Goal: Check status: Check status

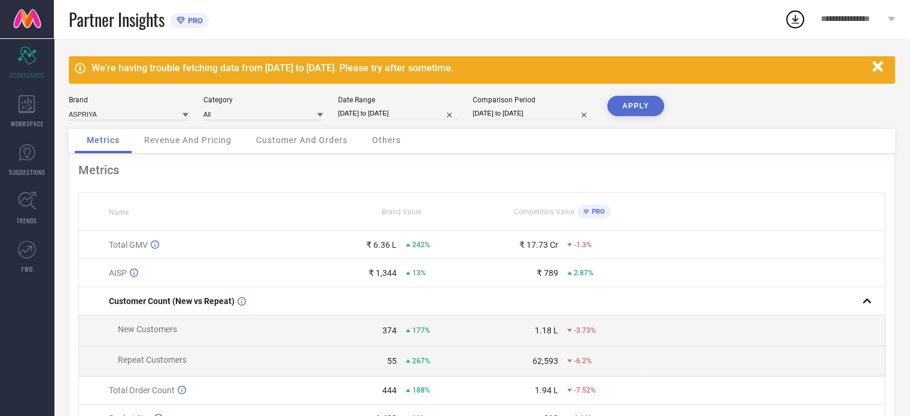
select select "6"
select select "2025"
select select "7"
select select "2025"
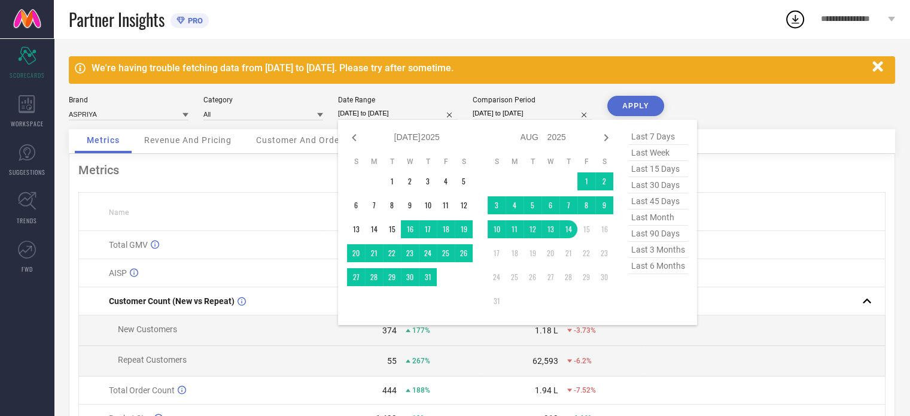
click at [368, 112] on input "[DATE] to [DATE]" at bounding box center [398, 113] width 120 height 13
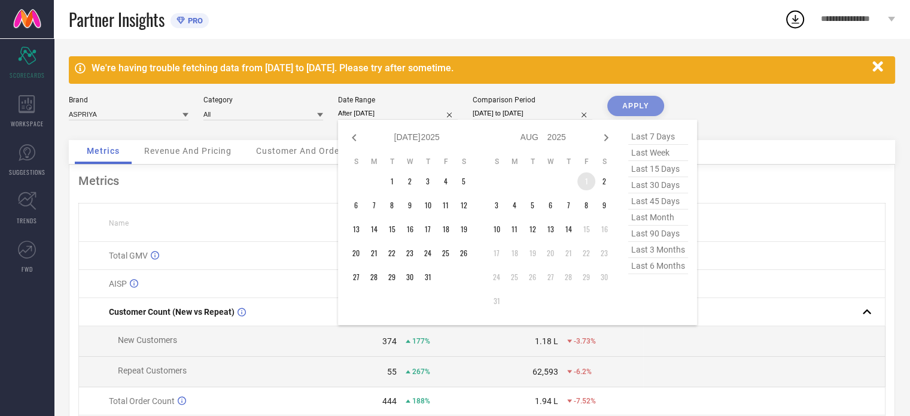
click at [588, 174] on td "1" at bounding box center [586, 181] width 18 height 18
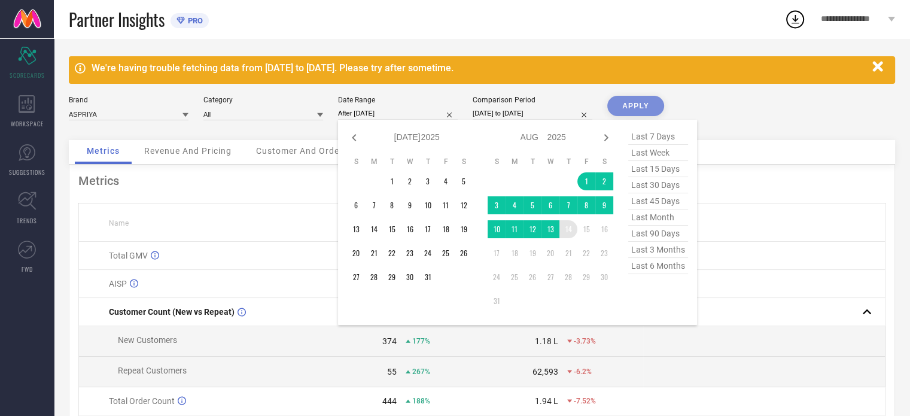
type input "[DATE] to [DATE]"
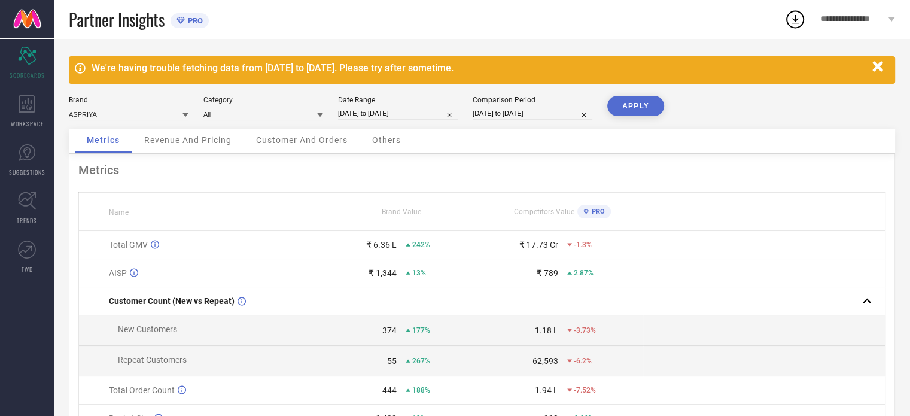
click at [641, 93] on div "We're having trouble fetching data from [DATE] to [DATE]. Please try after some…" at bounding box center [482, 287] width 856 height 499
click at [637, 101] on button "APPLY" at bounding box center [635, 106] width 57 height 20
click at [217, 138] on span "Revenue And Pricing" at bounding box center [187, 140] width 87 height 10
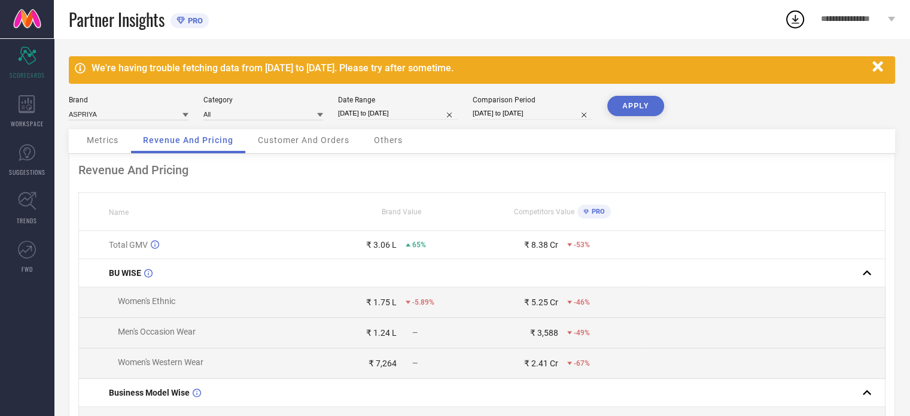
click at [282, 143] on span "Customer And Orders" at bounding box center [304, 140] width 92 height 10
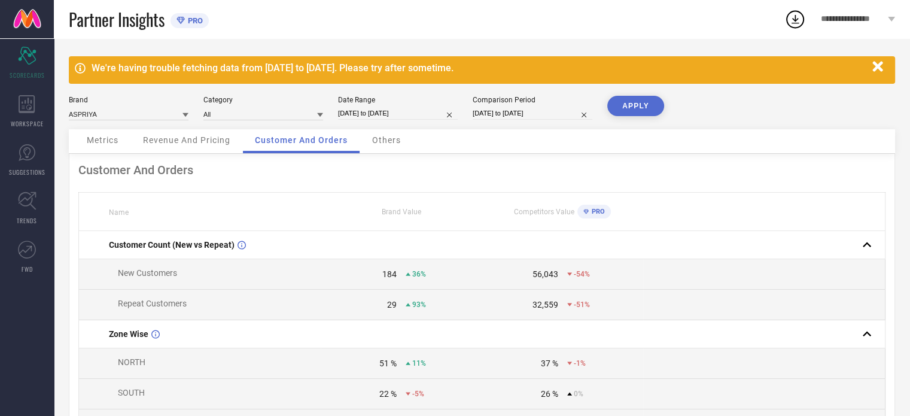
click at [391, 141] on span "Others" at bounding box center [386, 140] width 29 height 10
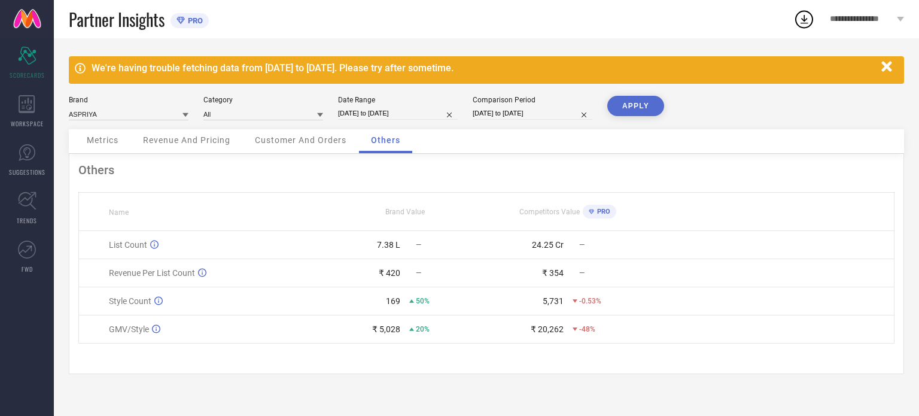
click at [115, 135] on span "Metrics" at bounding box center [103, 140] width 32 height 10
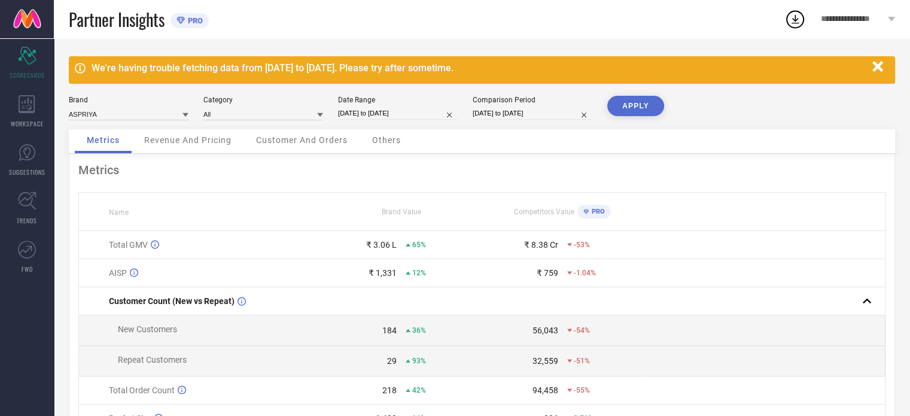
click at [194, 142] on span "Revenue And Pricing" at bounding box center [187, 140] width 87 height 10
